Goal: Check status: Check status

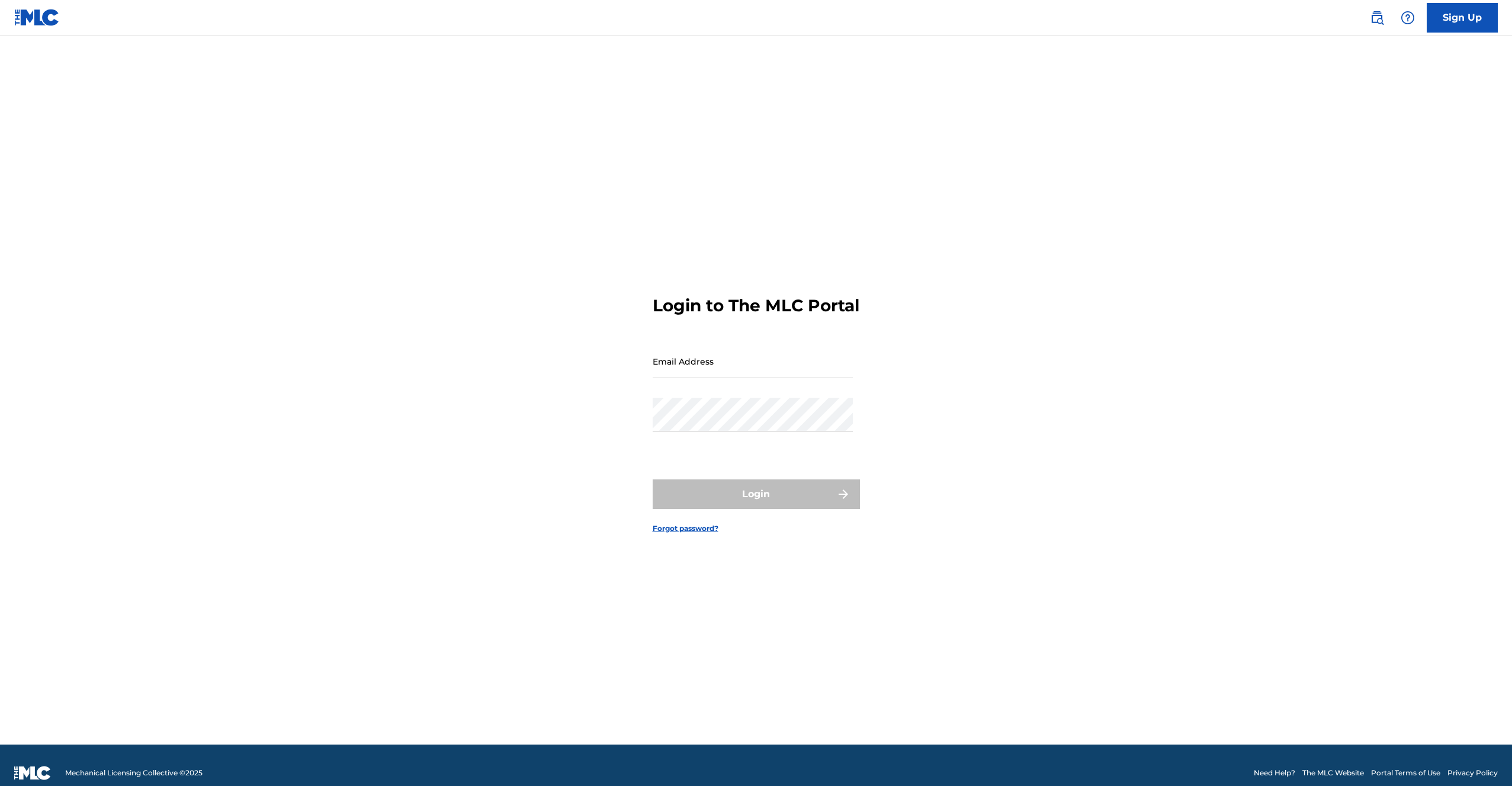
type input "[EMAIL_ADDRESS][DOMAIN_NAME]"
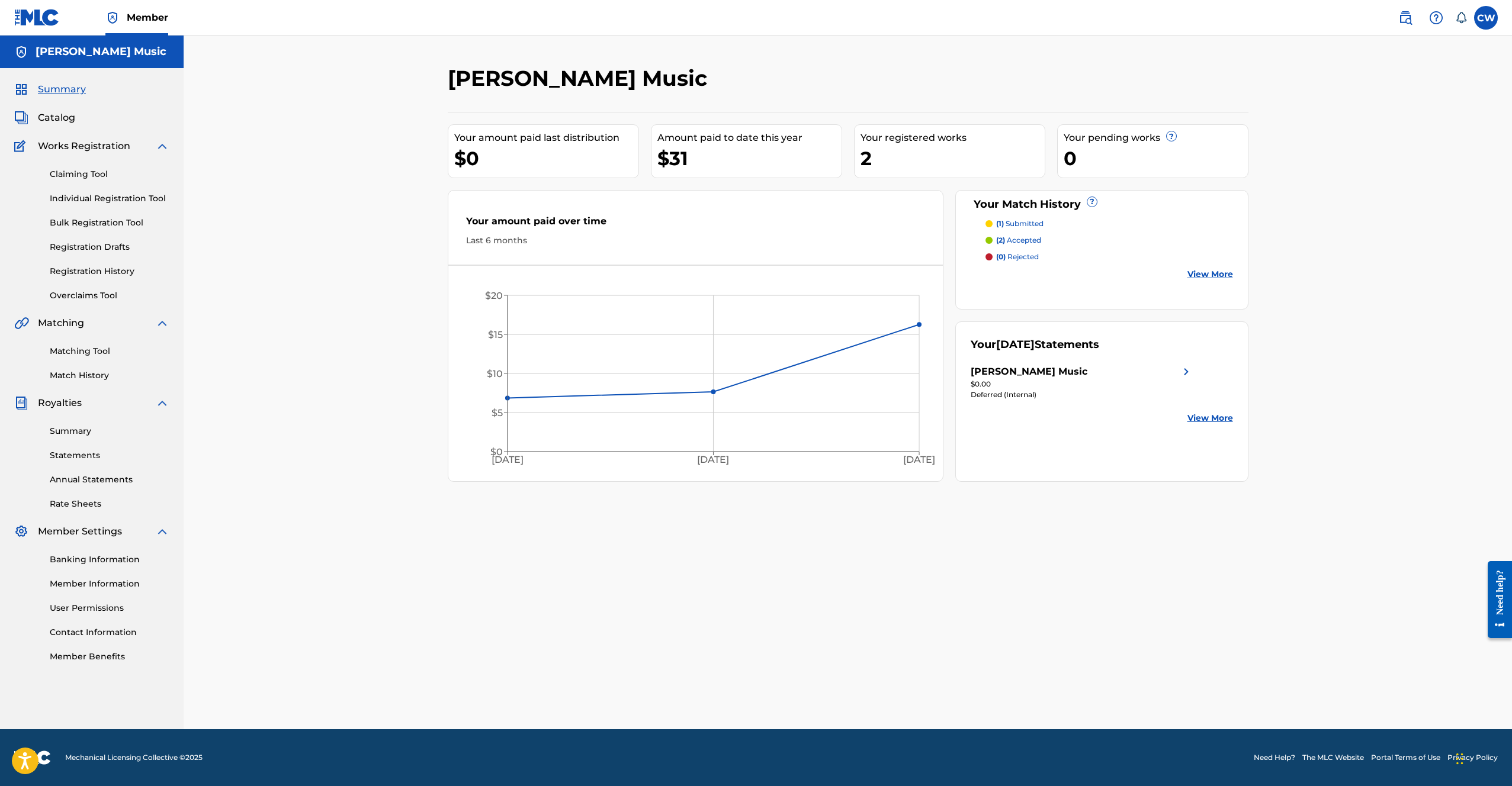
click at [1023, 237] on p "(2) accepted" at bounding box center [1019, 240] width 45 height 11
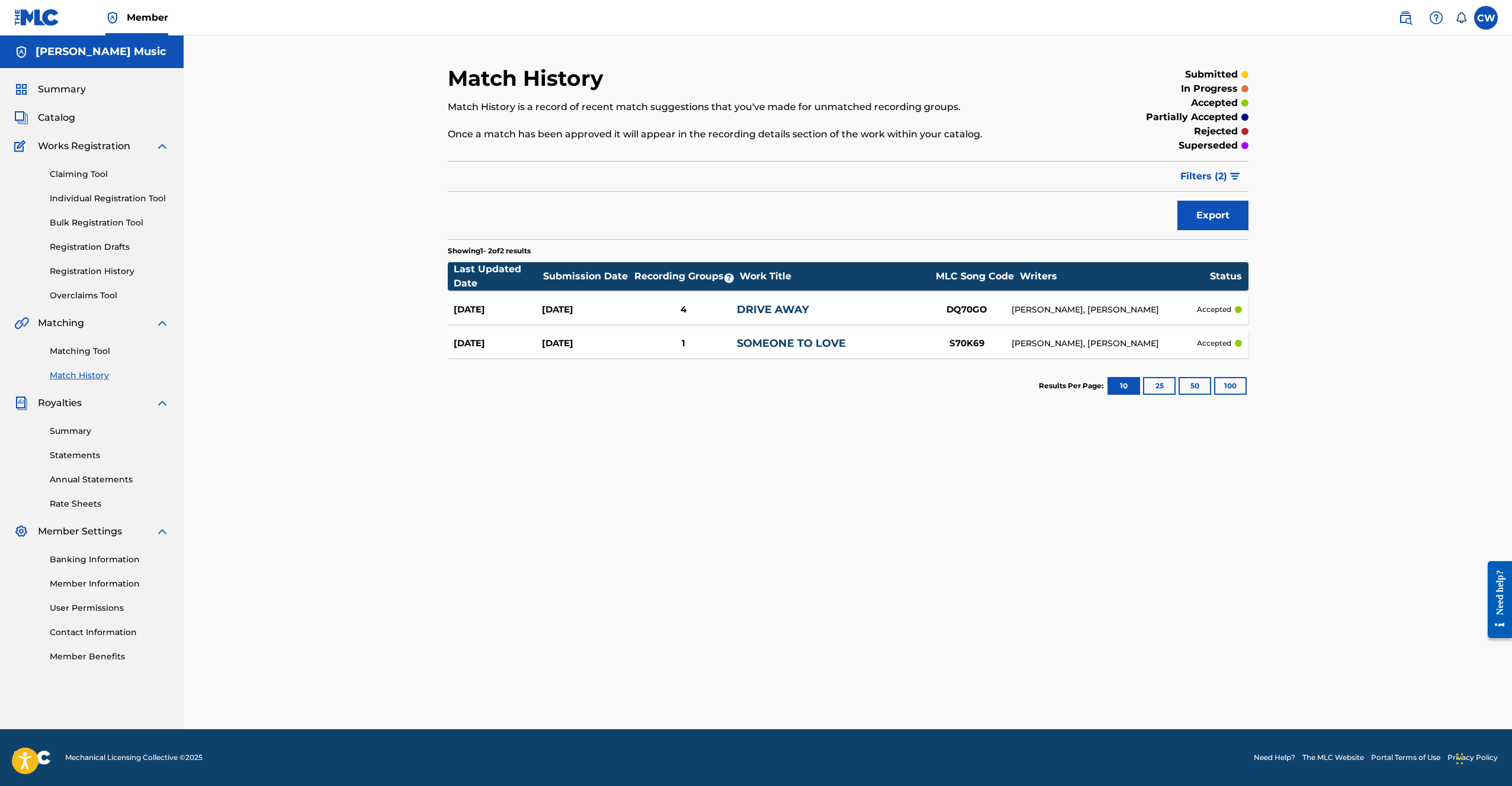
click at [70, 372] on link "Match History" at bounding box center [109, 375] width 119 height 12
click at [68, 376] on link "Match History" at bounding box center [109, 375] width 119 height 12
click at [1228, 103] on p "accepted" at bounding box center [1214, 103] width 46 height 14
click at [1232, 72] on p "submitted" at bounding box center [1211, 75] width 53 height 14
click at [1230, 183] on button "Filters ( 2 )" at bounding box center [1211, 176] width 75 height 30
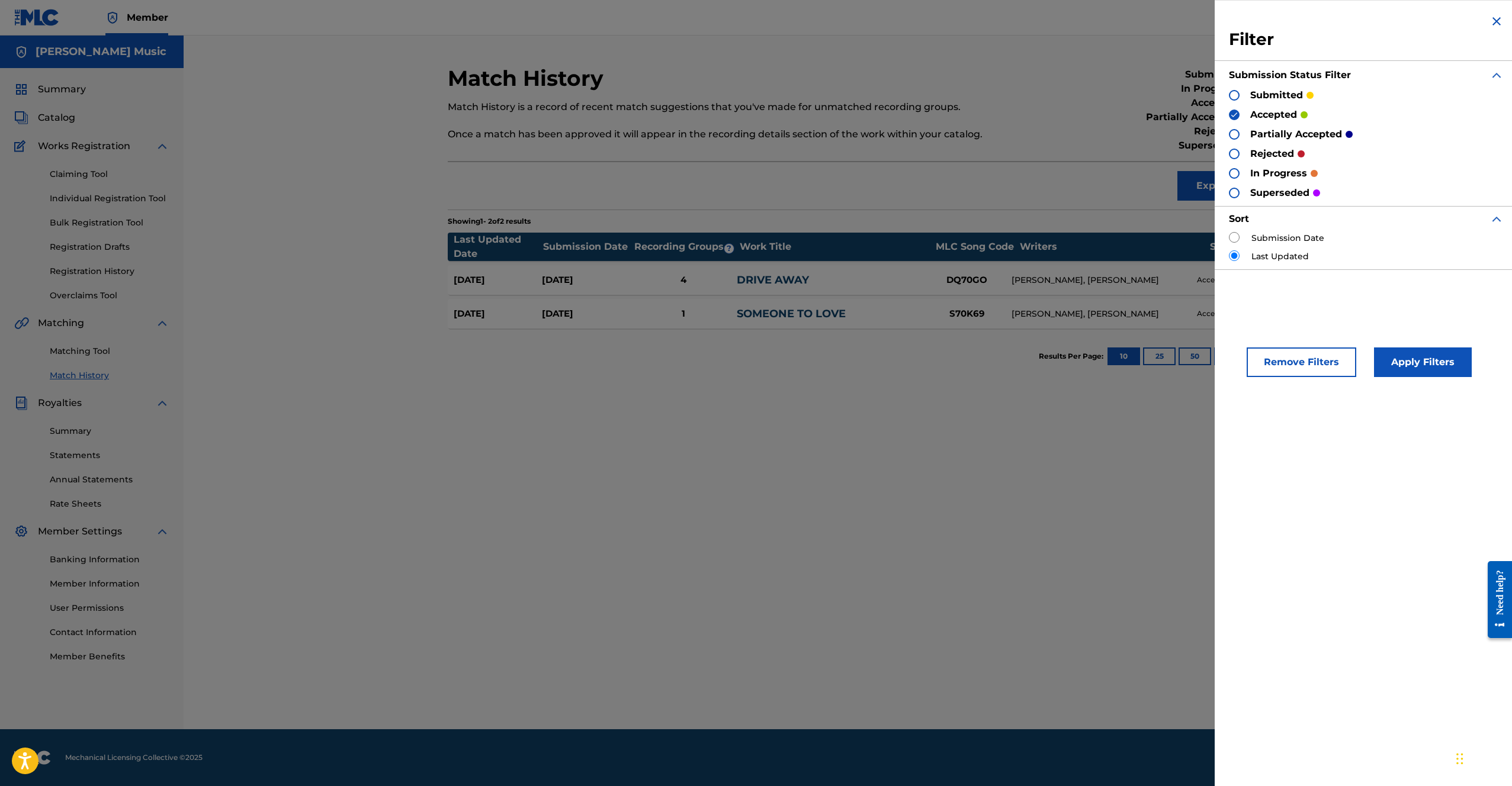
click at [1231, 97] on div at bounding box center [1234, 95] width 11 height 11
click at [1424, 359] on button "Apply Filters" at bounding box center [1422, 362] width 97 height 30
